Goal: Task Accomplishment & Management: Use online tool/utility

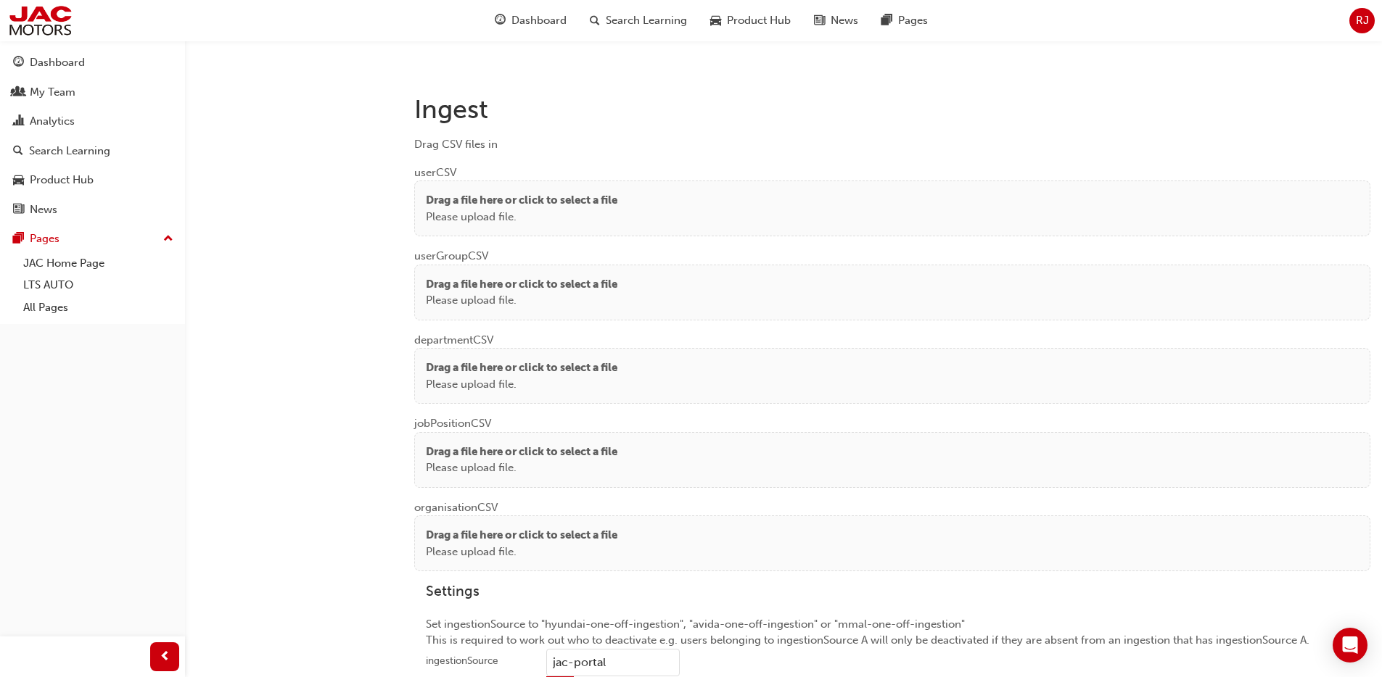
scroll to position [1115, 0]
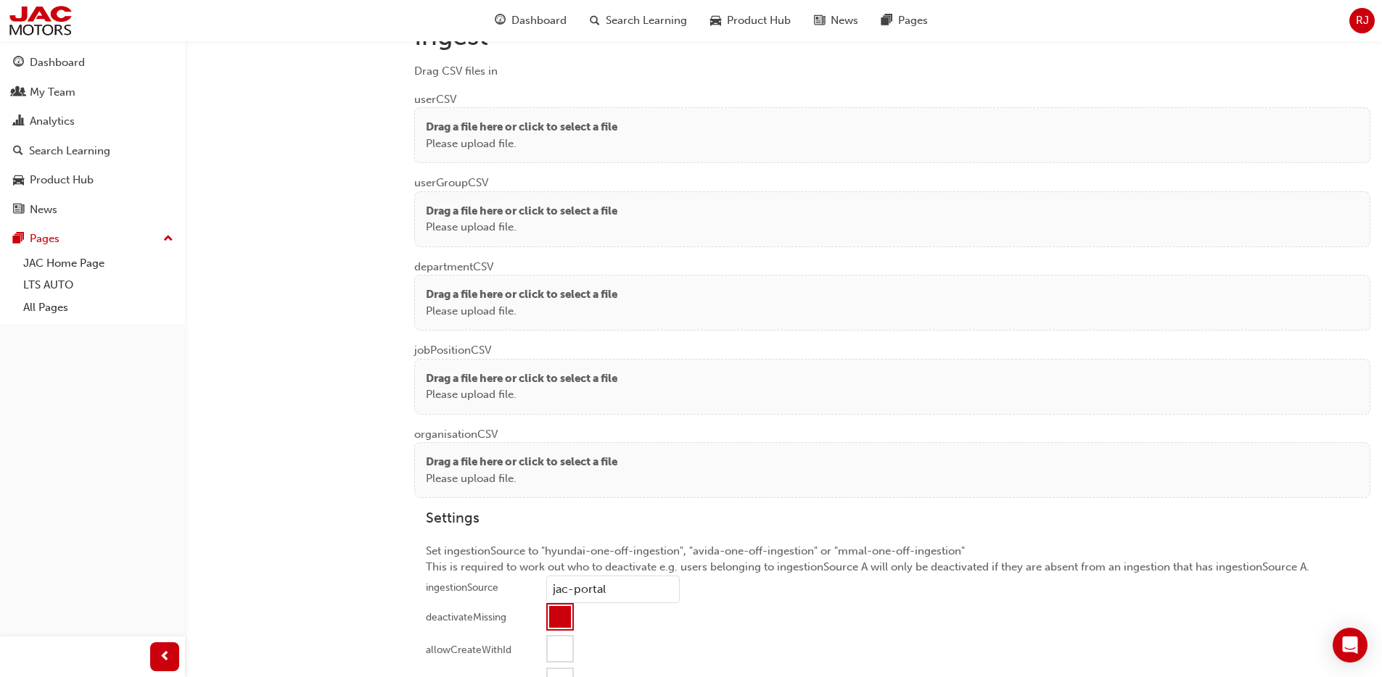
click at [523, 144] on p "Please upload file." at bounding box center [521, 144] width 191 height 17
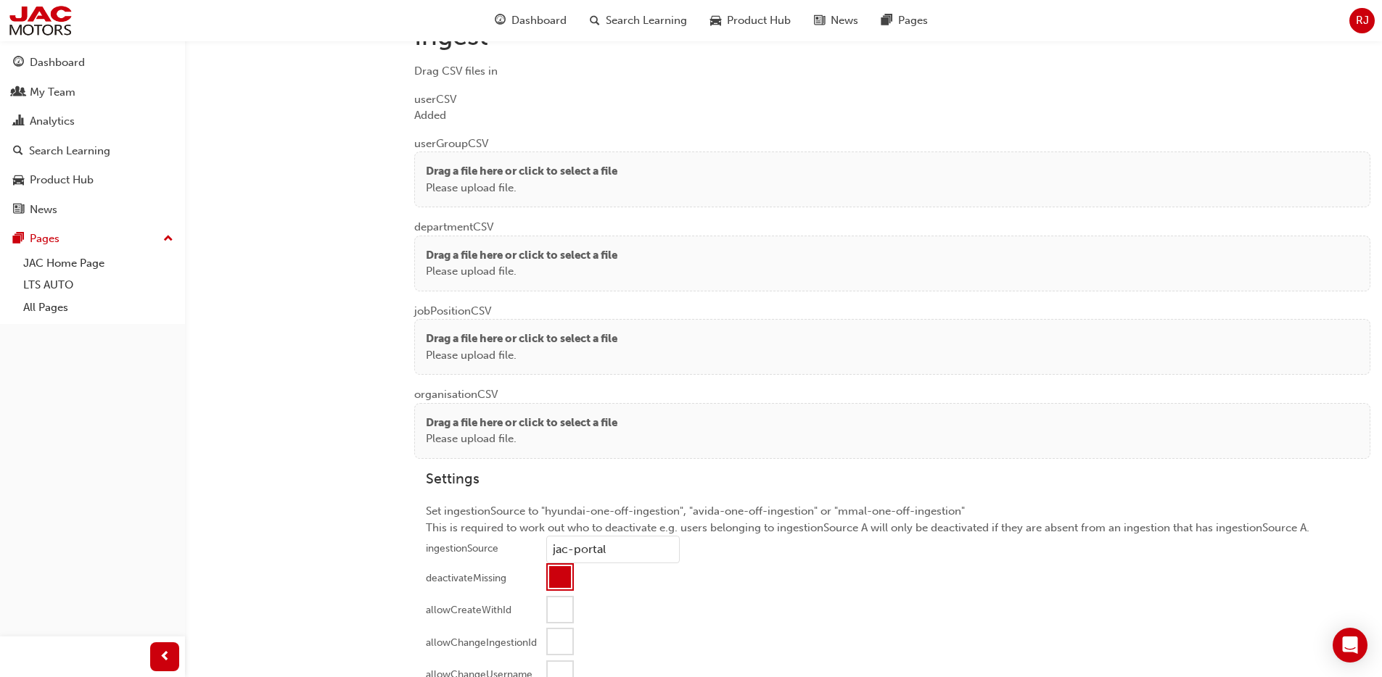
click at [501, 182] on p "Please upload file." at bounding box center [521, 188] width 191 height 17
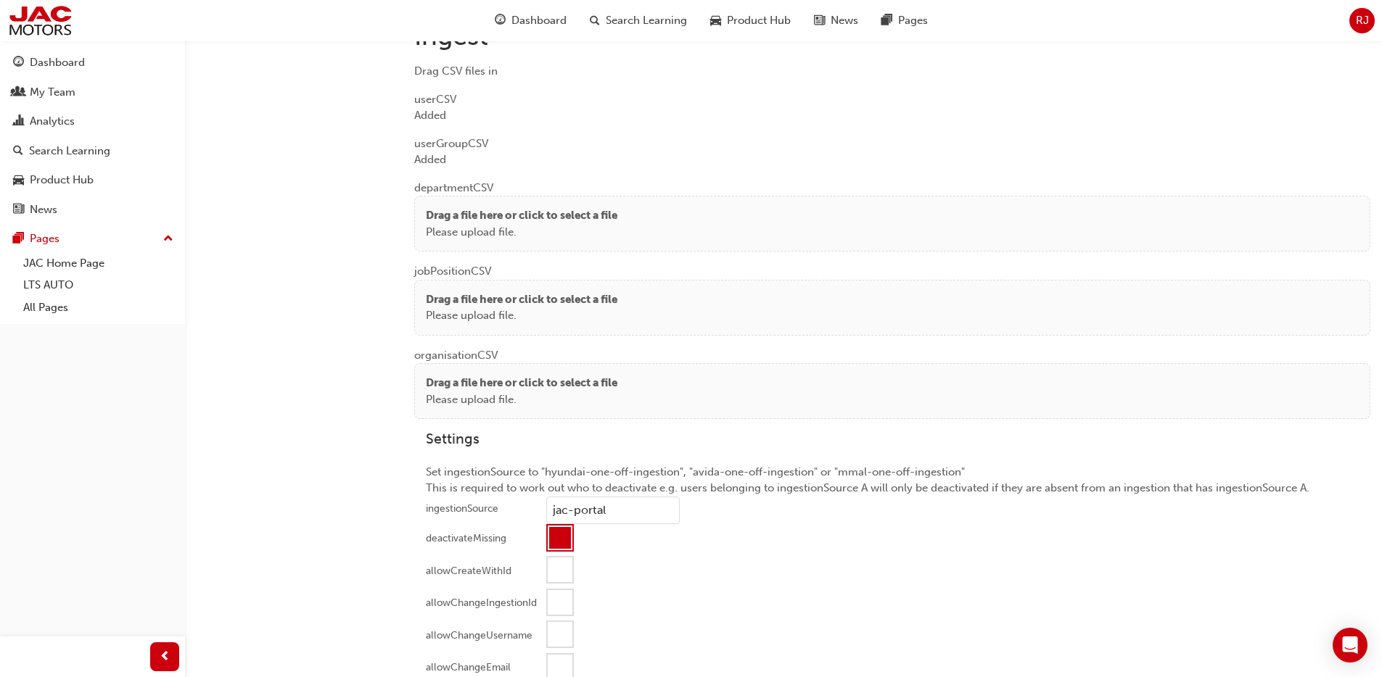
drag, startPoint x: 487, startPoint y: 224, endPoint x: 476, endPoint y: 149, distance: 75.6
click at [487, 224] on p "Please upload file." at bounding box center [521, 232] width 191 height 17
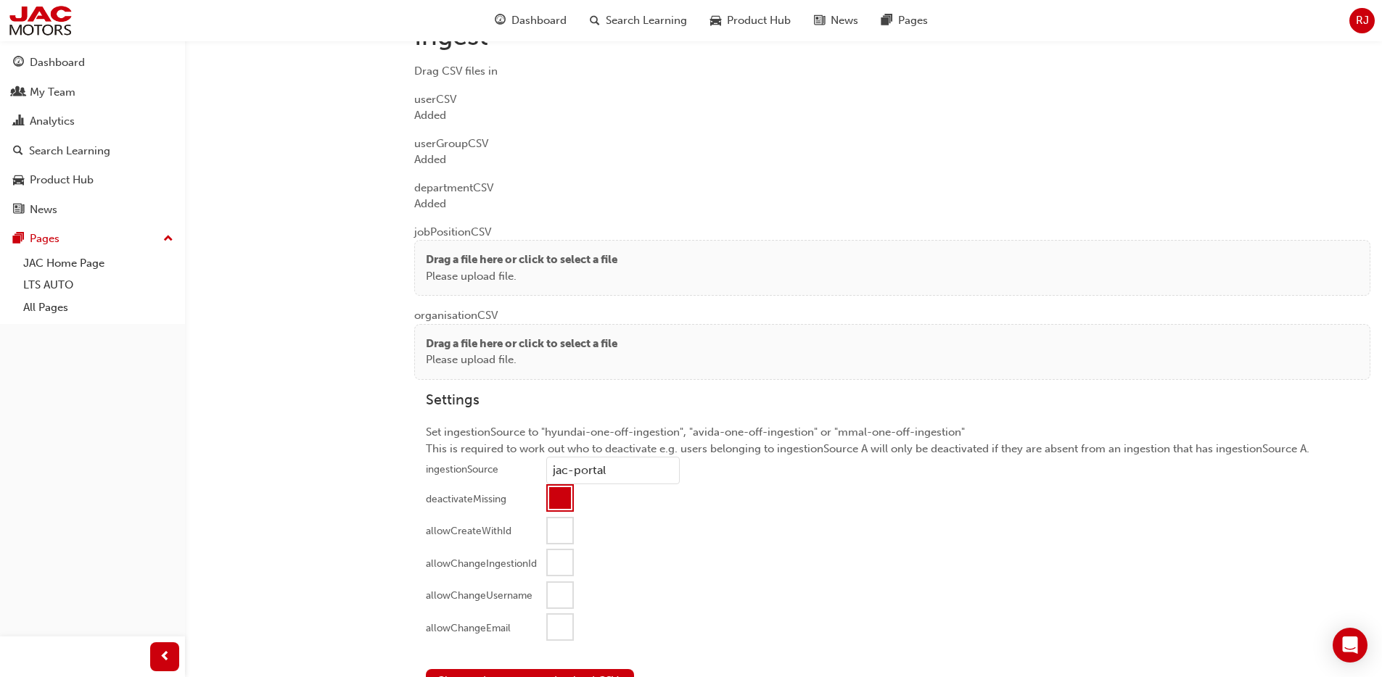
drag, startPoint x: 493, startPoint y: 265, endPoint x: 487, endPoint y: 243, distance: 22.5
click at [493, 265] on p "Drag a file here or click to select a file" at bounding box center [521, 260] width 191 height 17
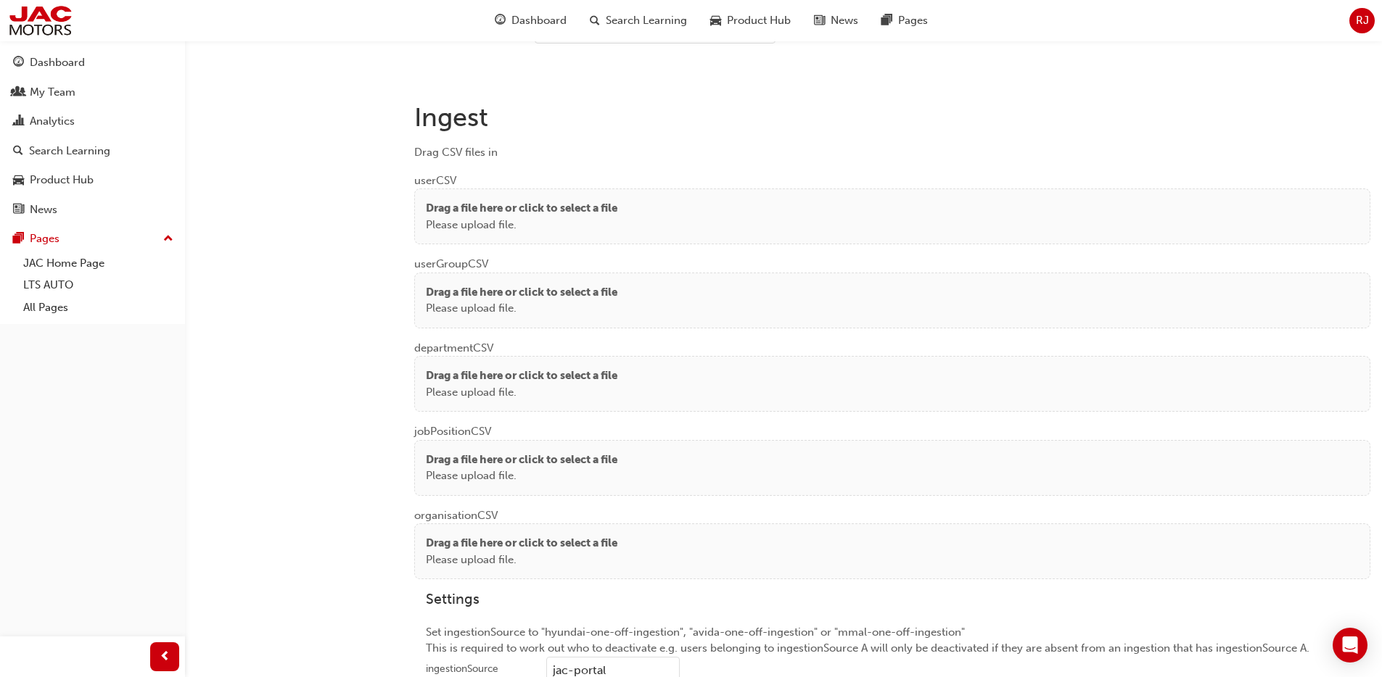
scroll to position [1092, 0]
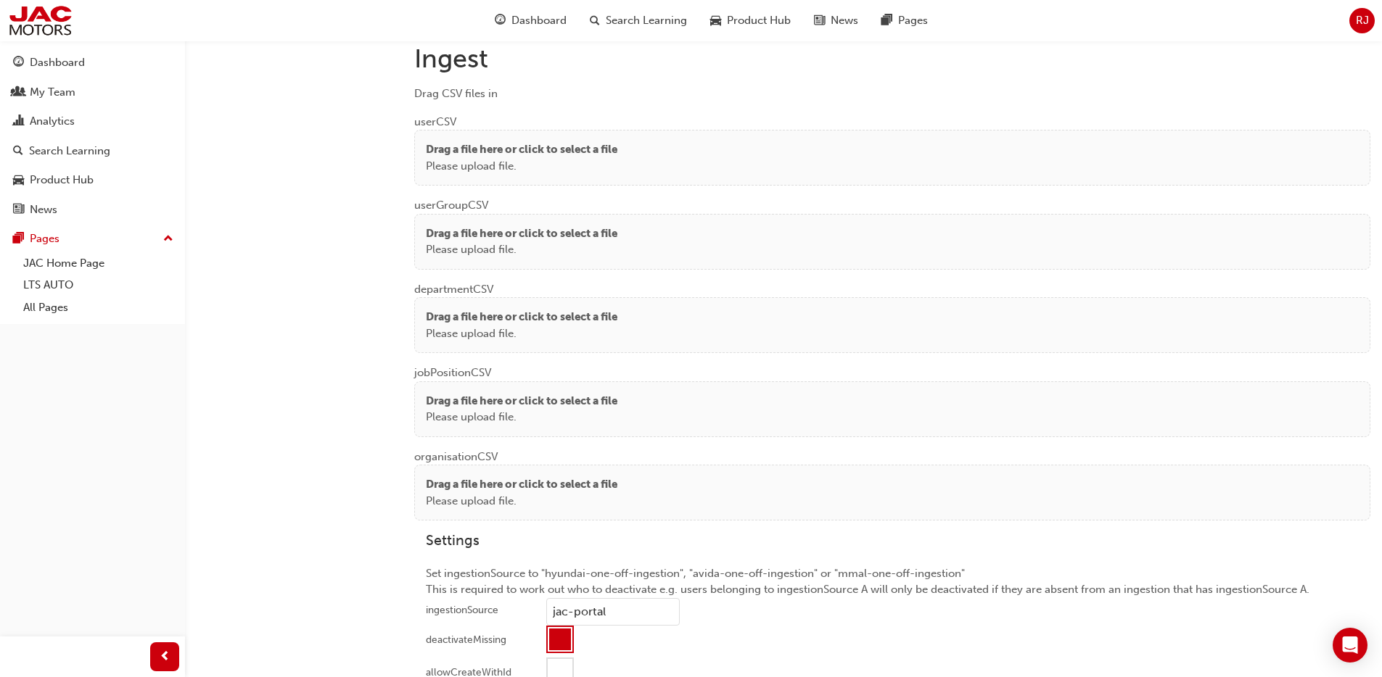
click at [516, 144] on p "Drag a file here or click to select a file" at bounding box center [521, 149] width 191 height 17
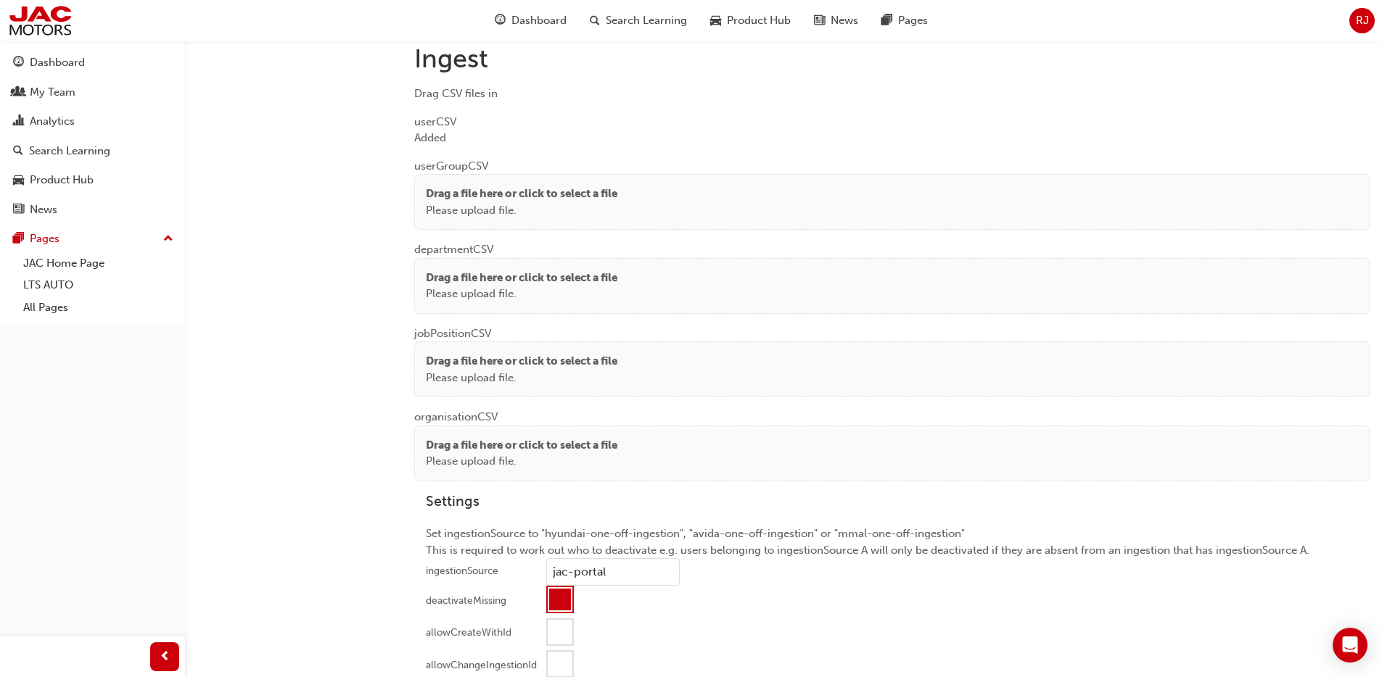
click at [471, 189] on p "Drag a file here or click to select a file" at bounding box center [521, 194] width 191 height 17
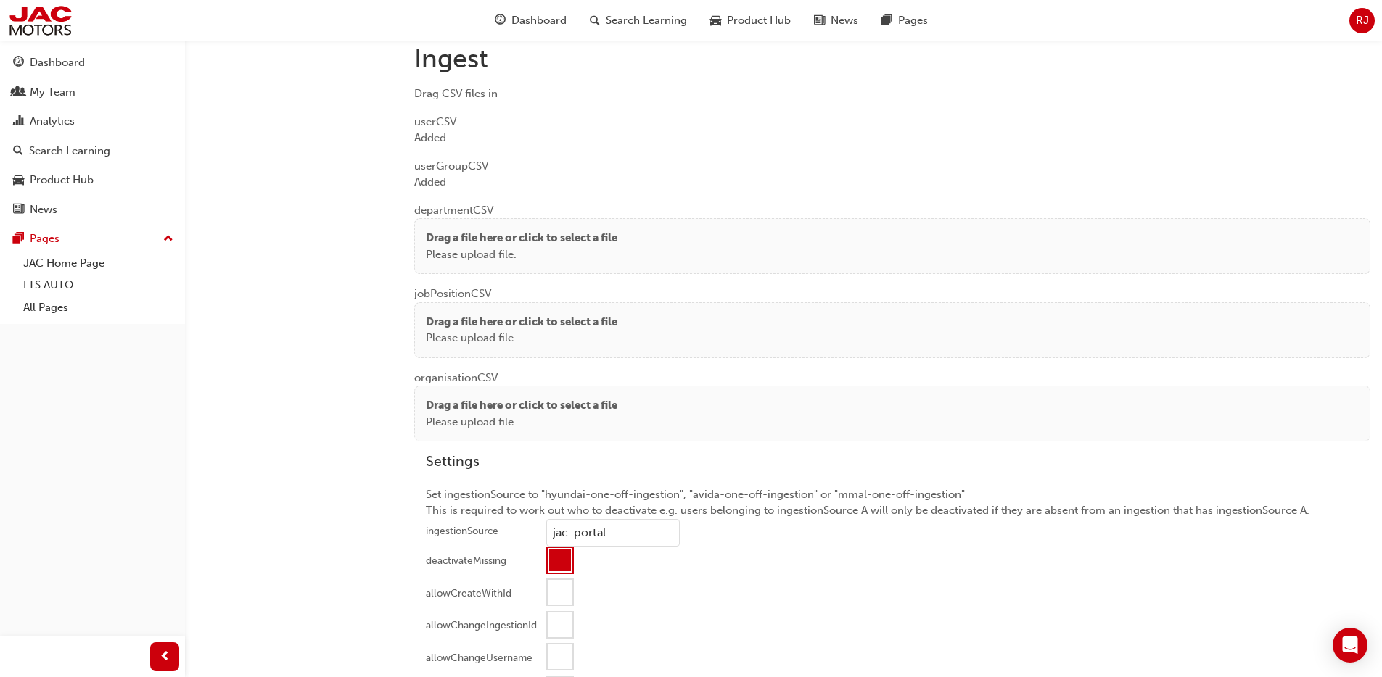
click at [450, 318] on p "Drag a file here or click to select a file" at bounding box center [521, 322] width 191 height 17
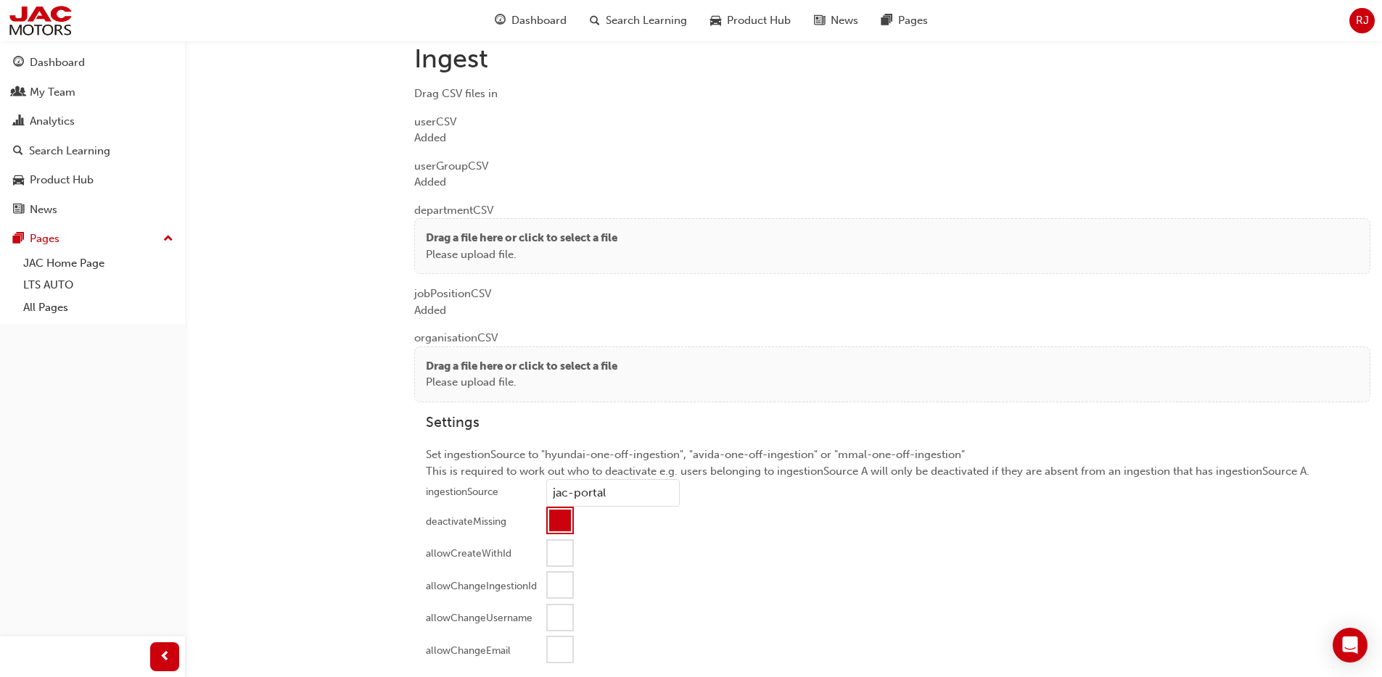
click at [484, 254] on p "Please upload file." at bounding box center [521, 255] width 191 height 17
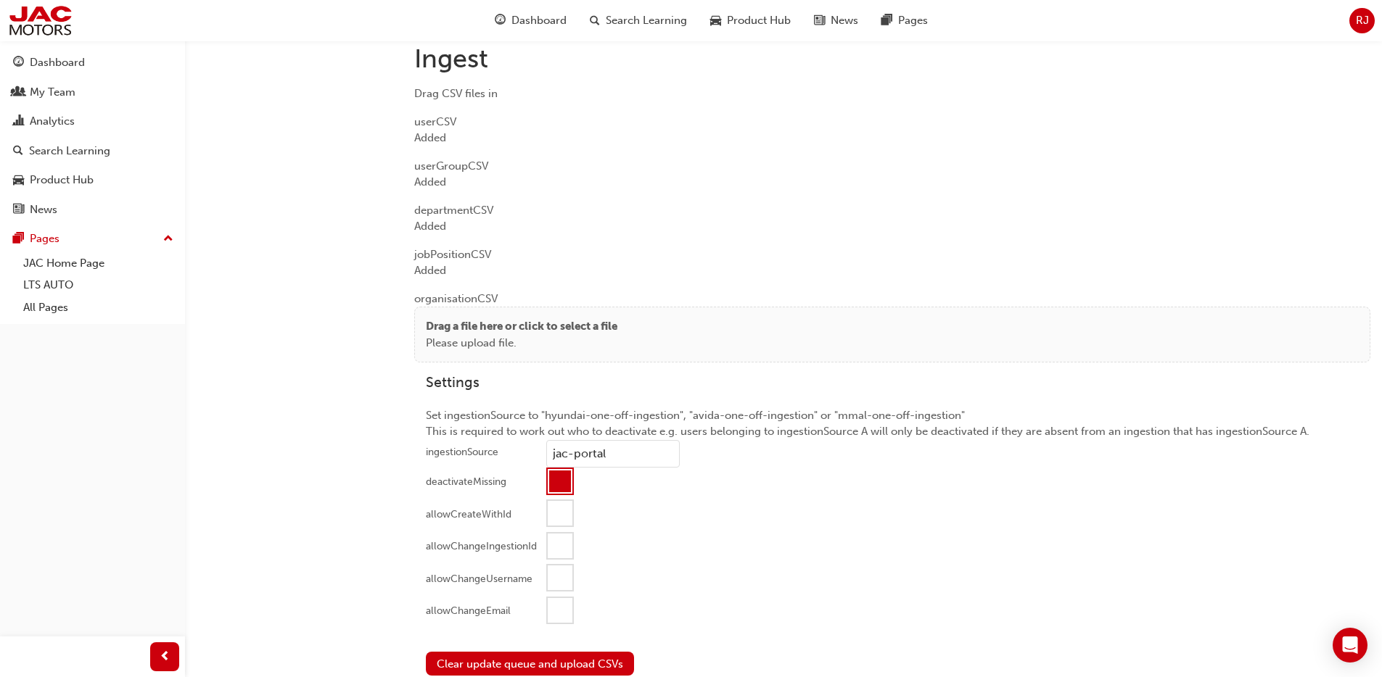
click at [457, 315] on div "Drag a file here or click to select a file Please upload file." at bounding box center [892, 335] width 956 height 56
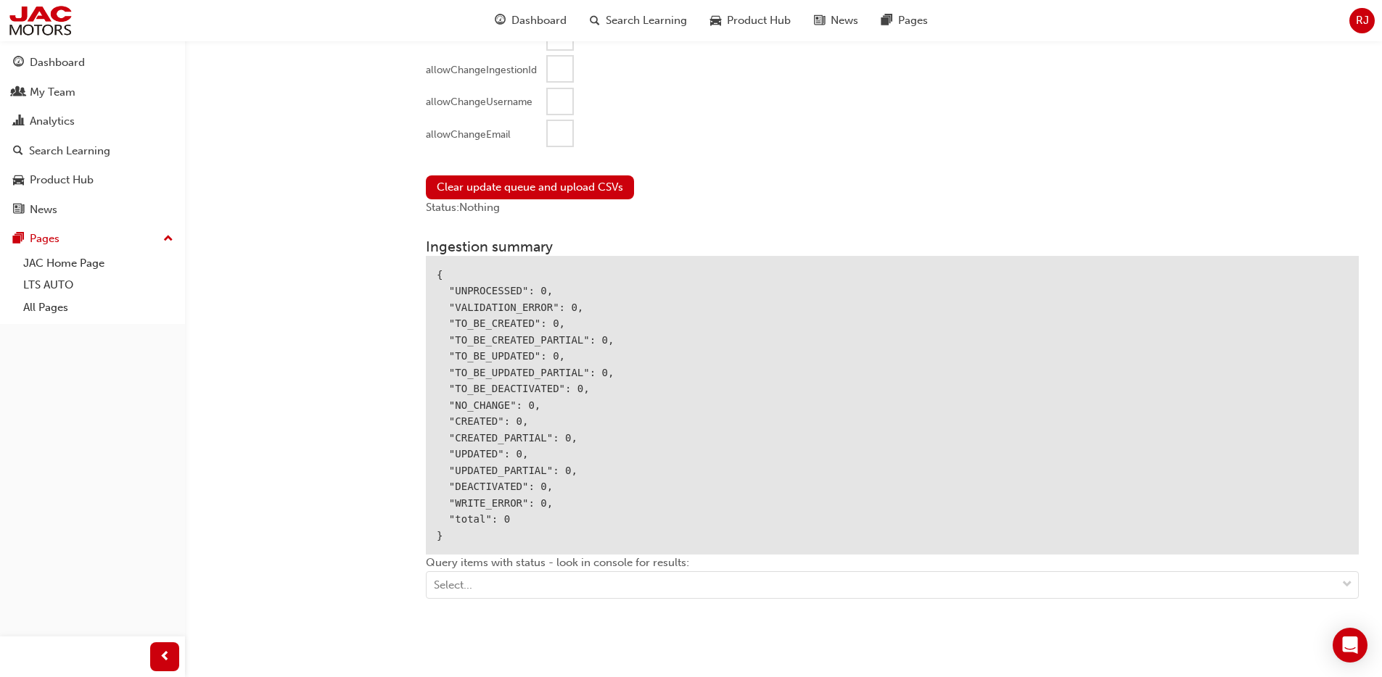
scroll to position [1531, 0]
click at [565, 134] on div at bounding box center [560, 132] width 25 height 25
click at [549, 191] on button "Clear update queue and upload CSVs" at bounding box center [530, 186] width 208 height 24
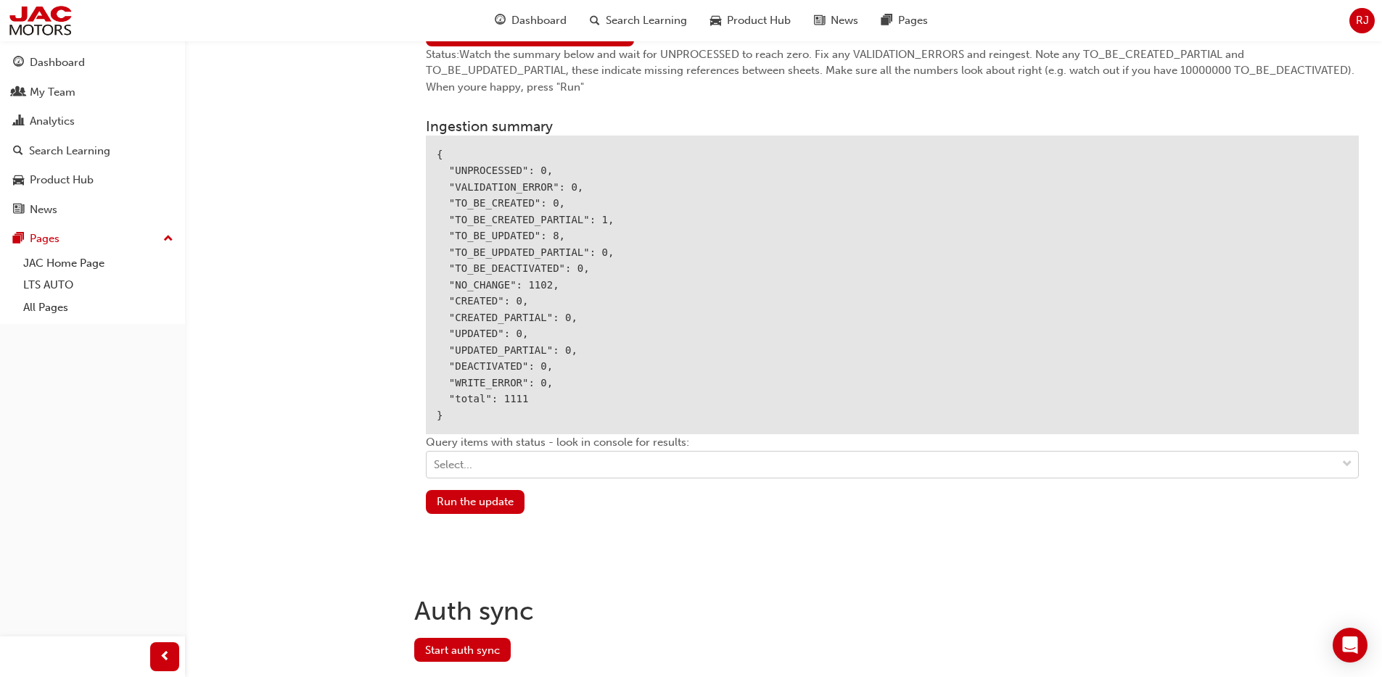
scroll to position [1713, 0]
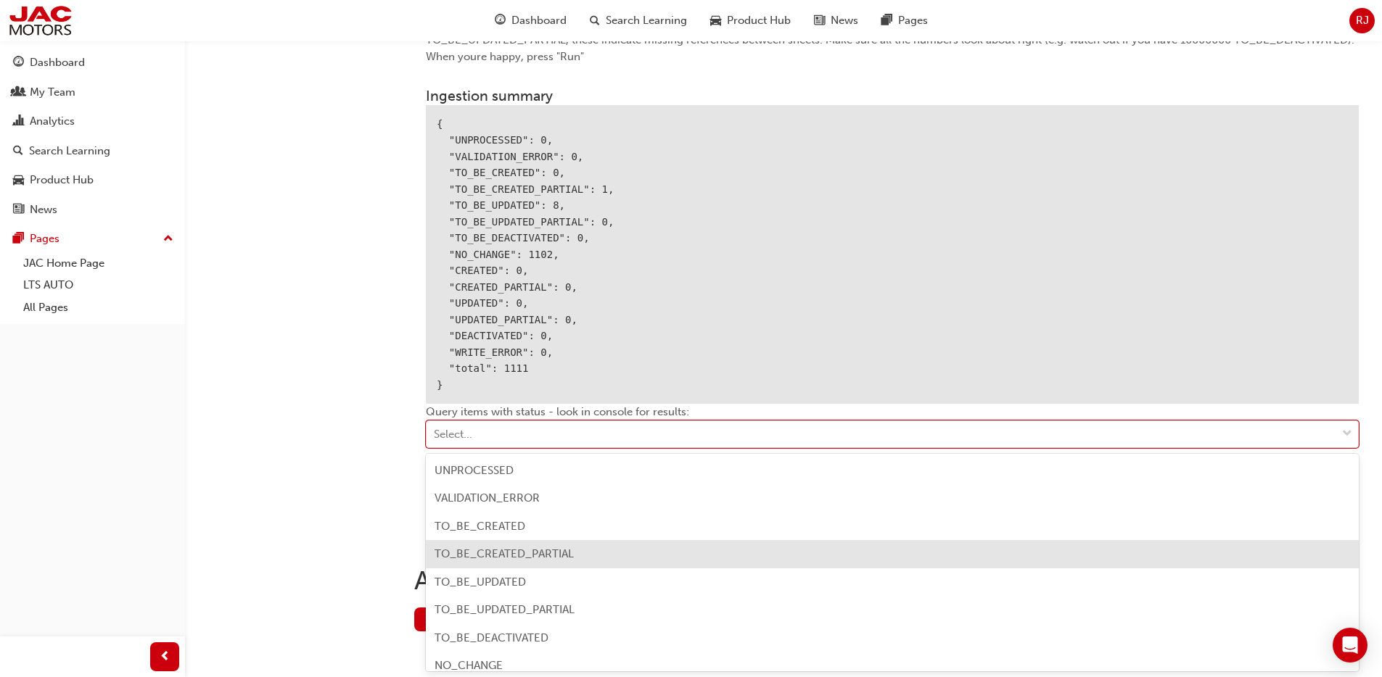
click at [521, 555] on span "TO_BE_CREATED_PARTIAL" at bounding box center [503, 554] width 139 height 13
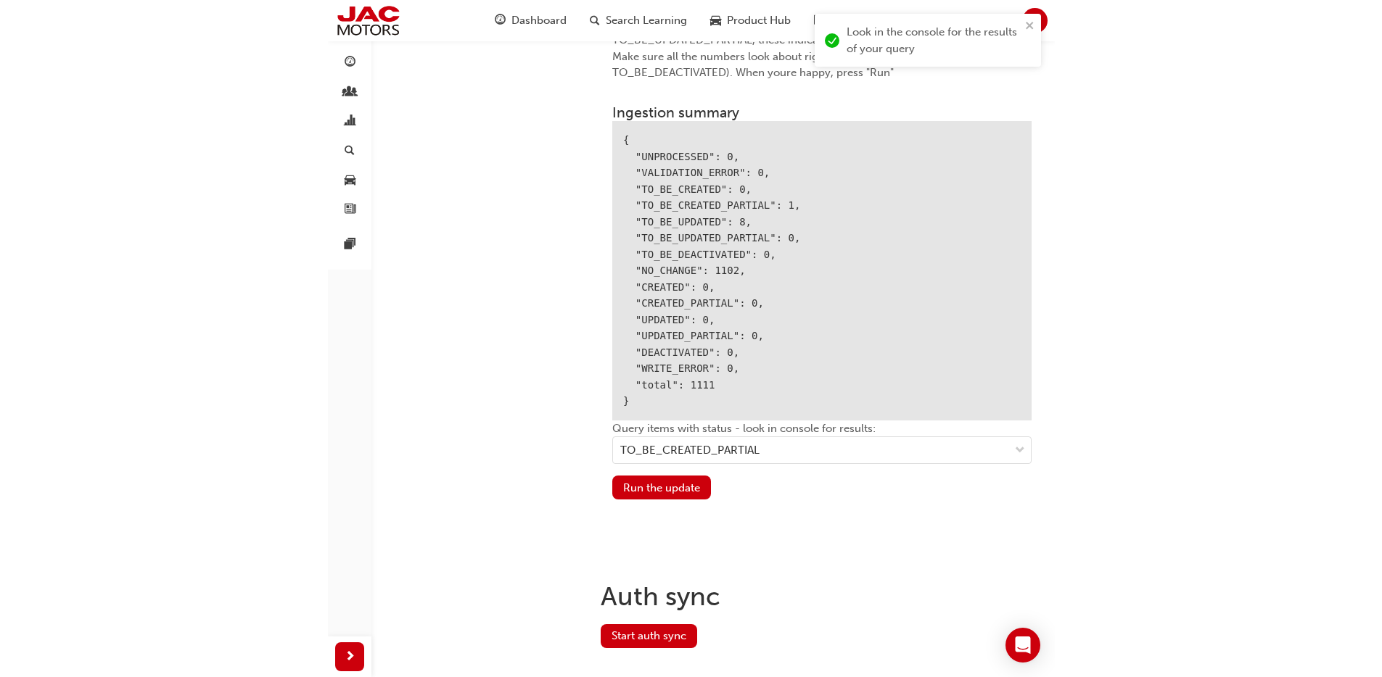
scroll to position [1710, 0]
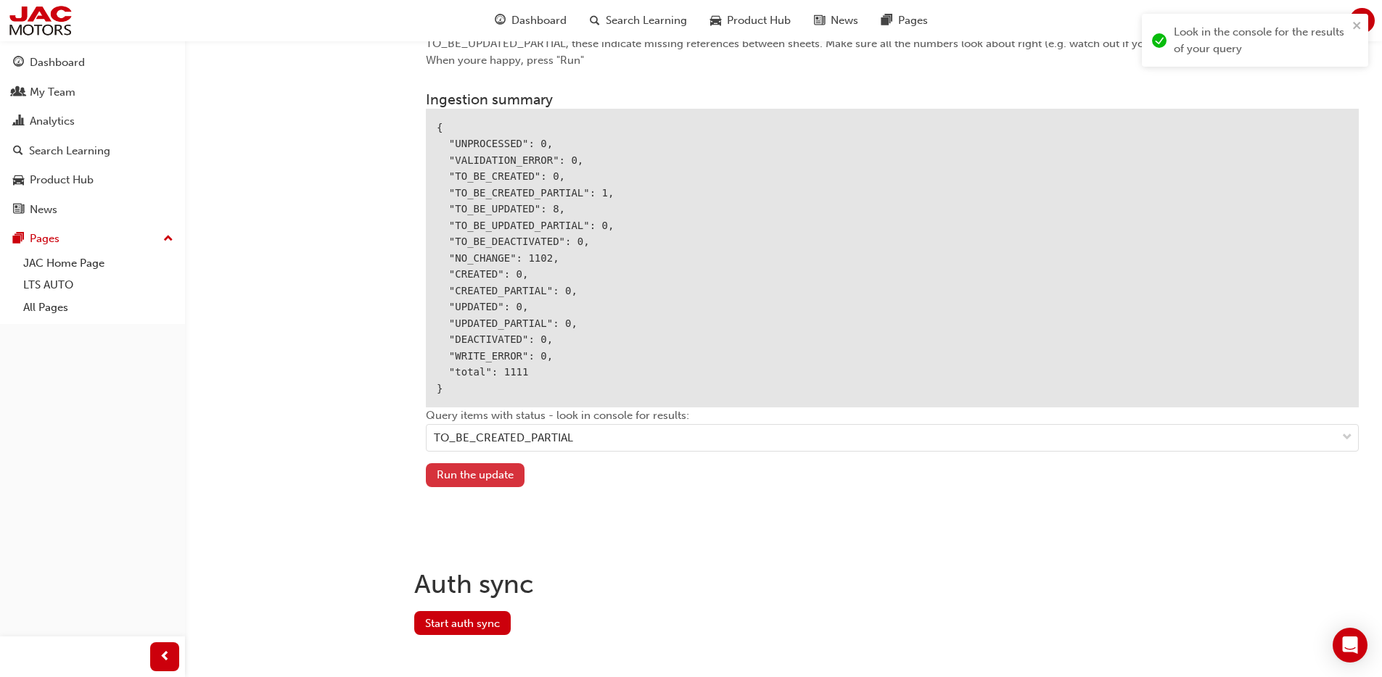
click at [469, 482] on button "Run the update" at bounding box center [475, 475] width 99 height 24
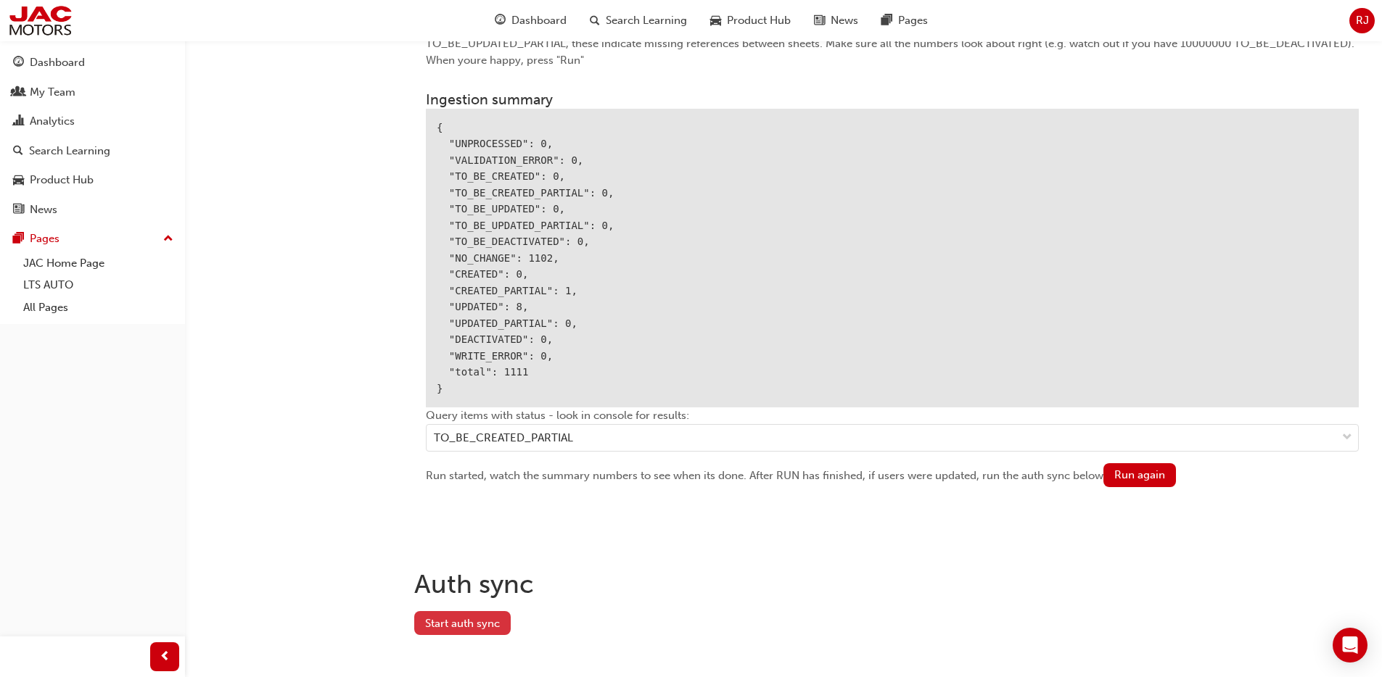
click at [477, 625] on button "Start auth sync" at bounding box center [462, 623] width 96 height 24
